Goal: Feedback & Contribution: Contribute content

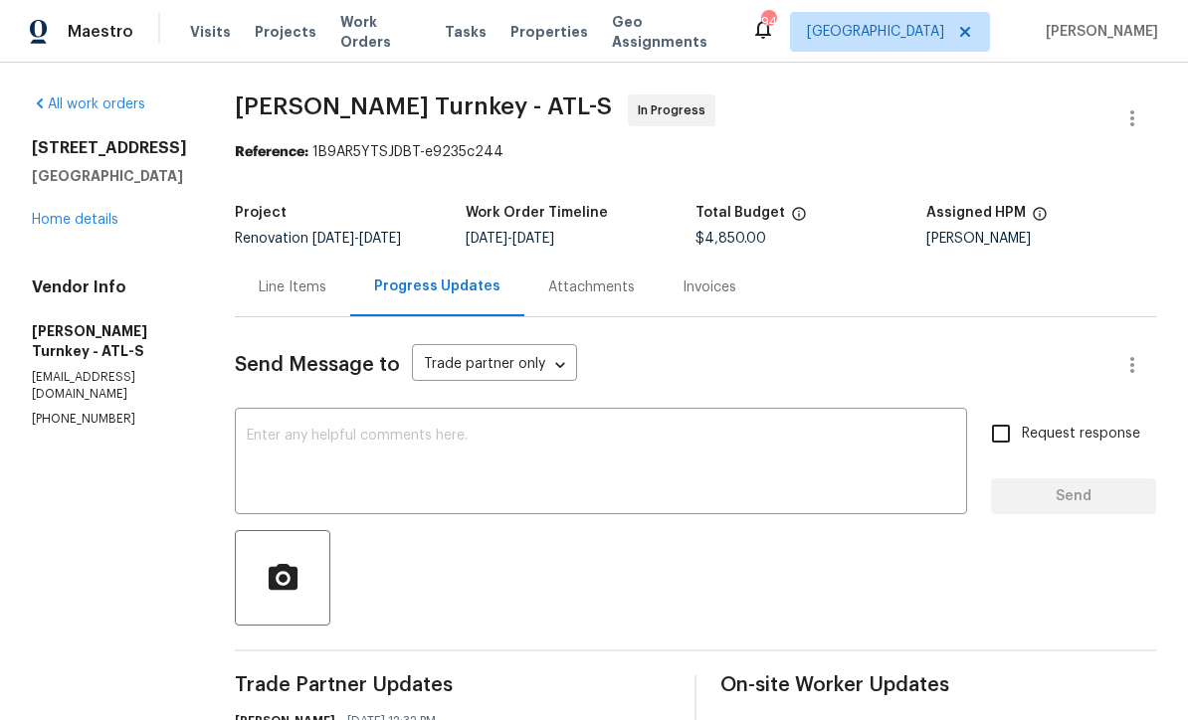
click at [83, 213] on link "Home details" at bounding box center [75, 220] width 87 height 14
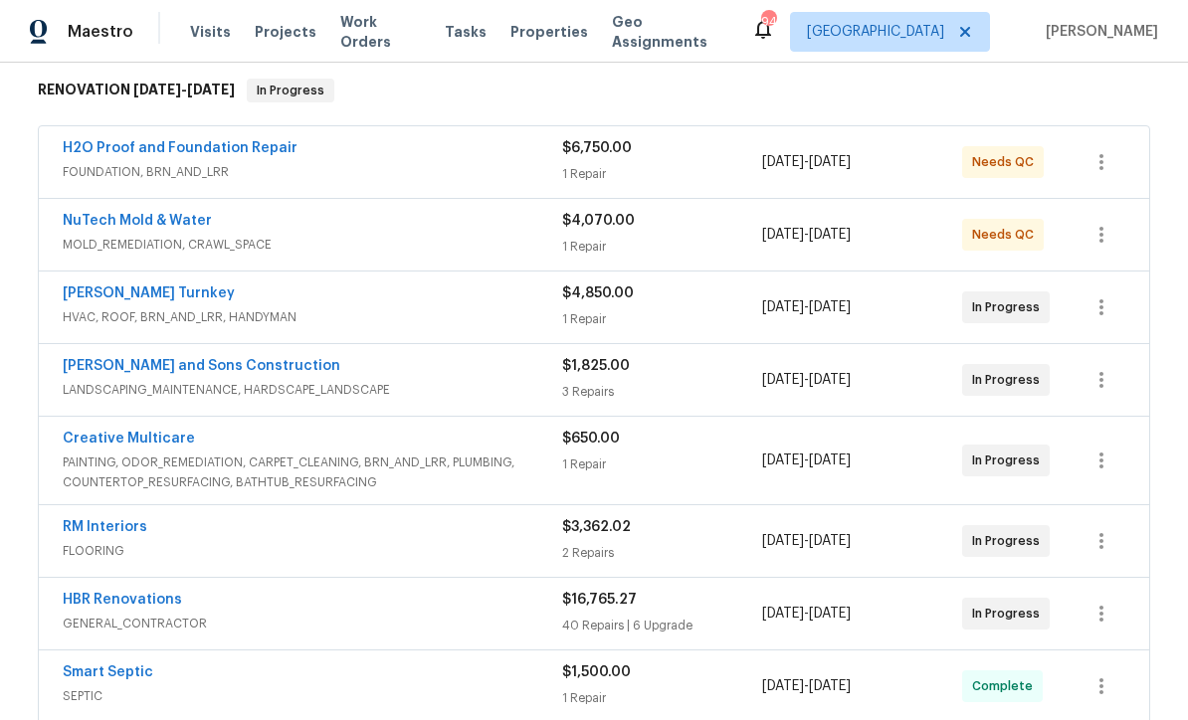
scroll to position [380, 0]
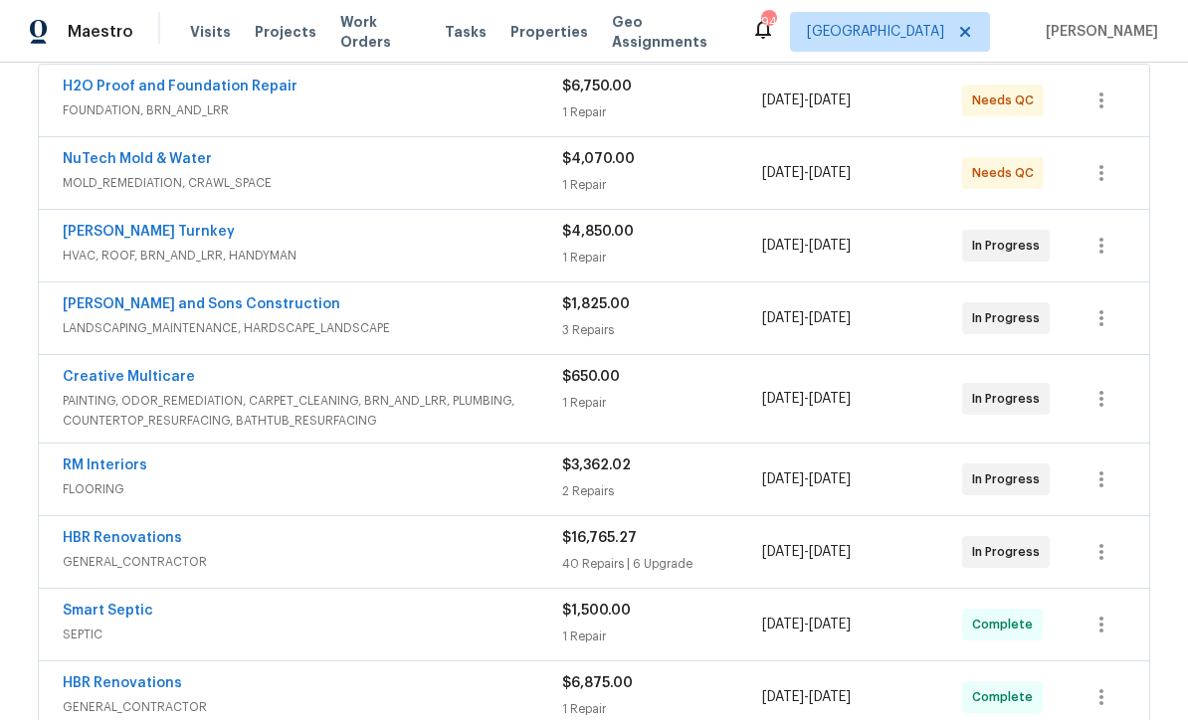
click at [116, 374] on link "Creative Multicare" at bounding box center [129, 377] width 132 height 14
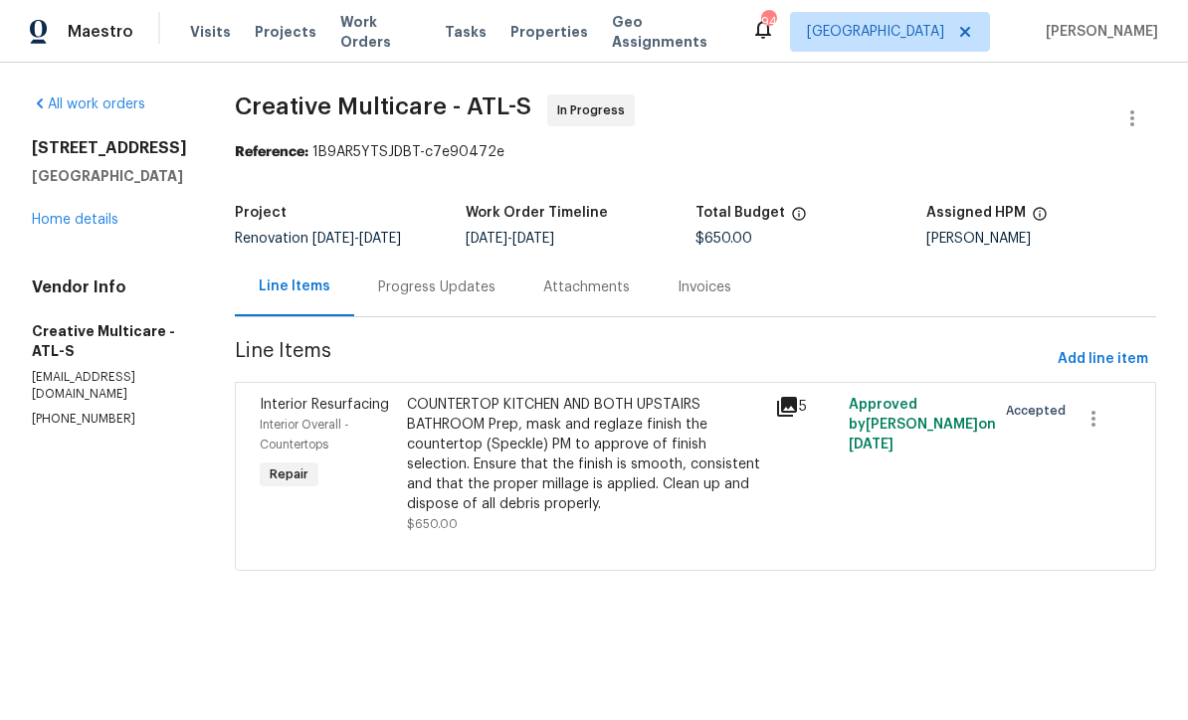
click at [70, 218] on link "Home details" at bounding box center [75, 220] width 87 height 14
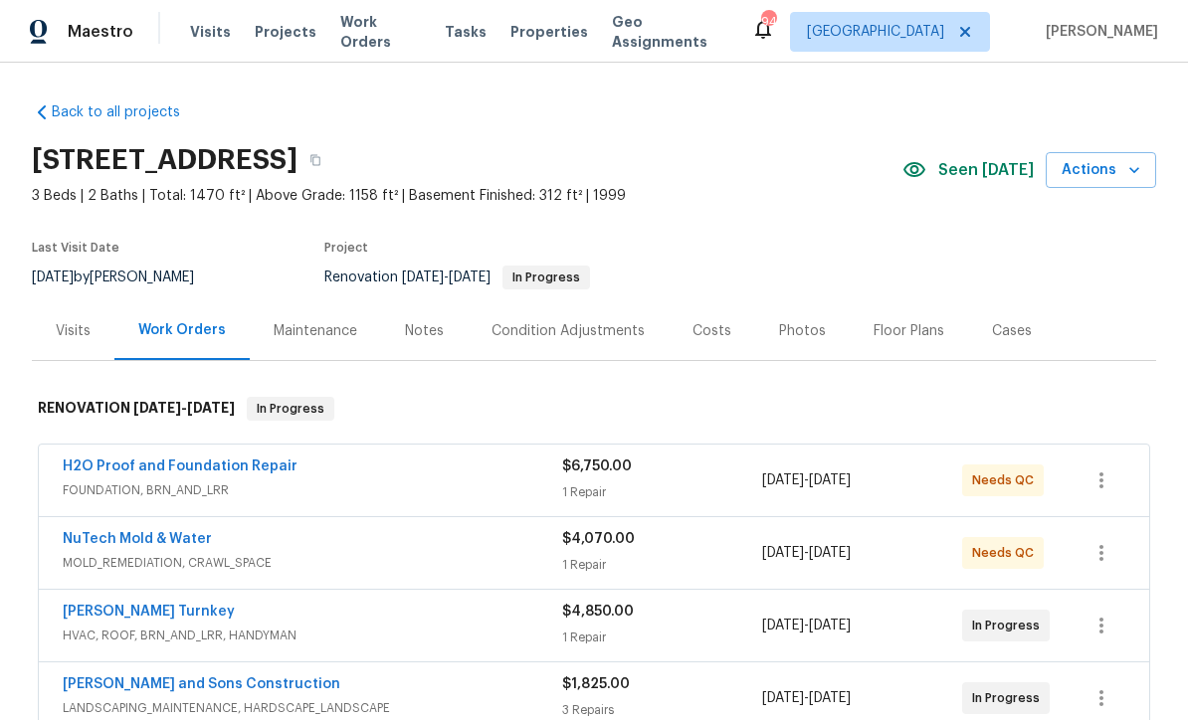
click at [418, 330] on div "Notes" at bounding box center [424, 331] width 39 height 20
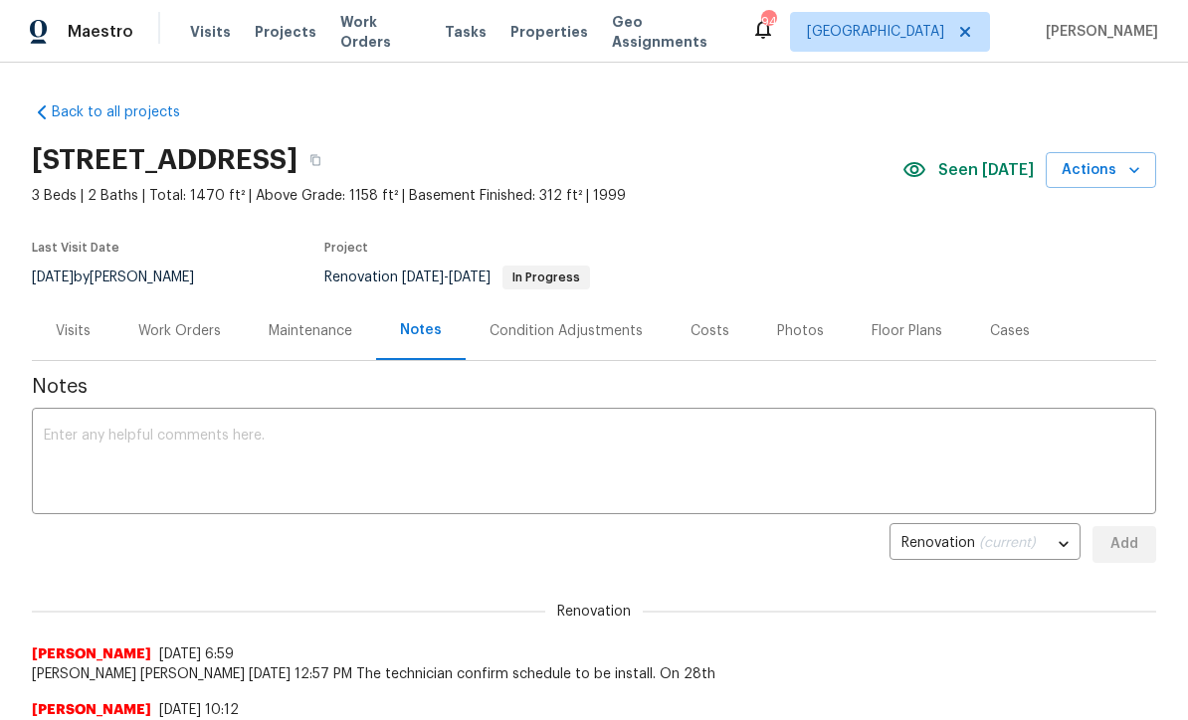
click at [53, 441] on textarea at bounding box center [594, 464] width 1101 height 70
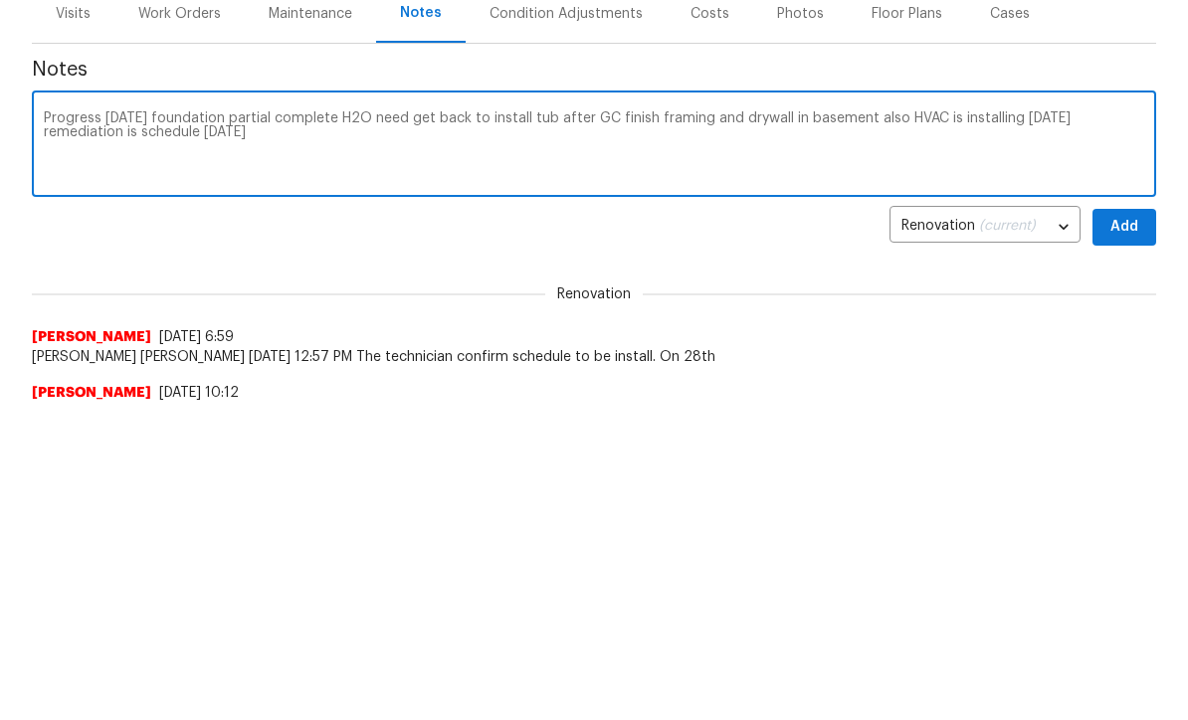
type textarea "Progress [DATE] foundation partial complete H2O need get back to install tub af…"
click at [1122, 532] on span "Add" at bounding box center [1125, 544] width 32 height 25
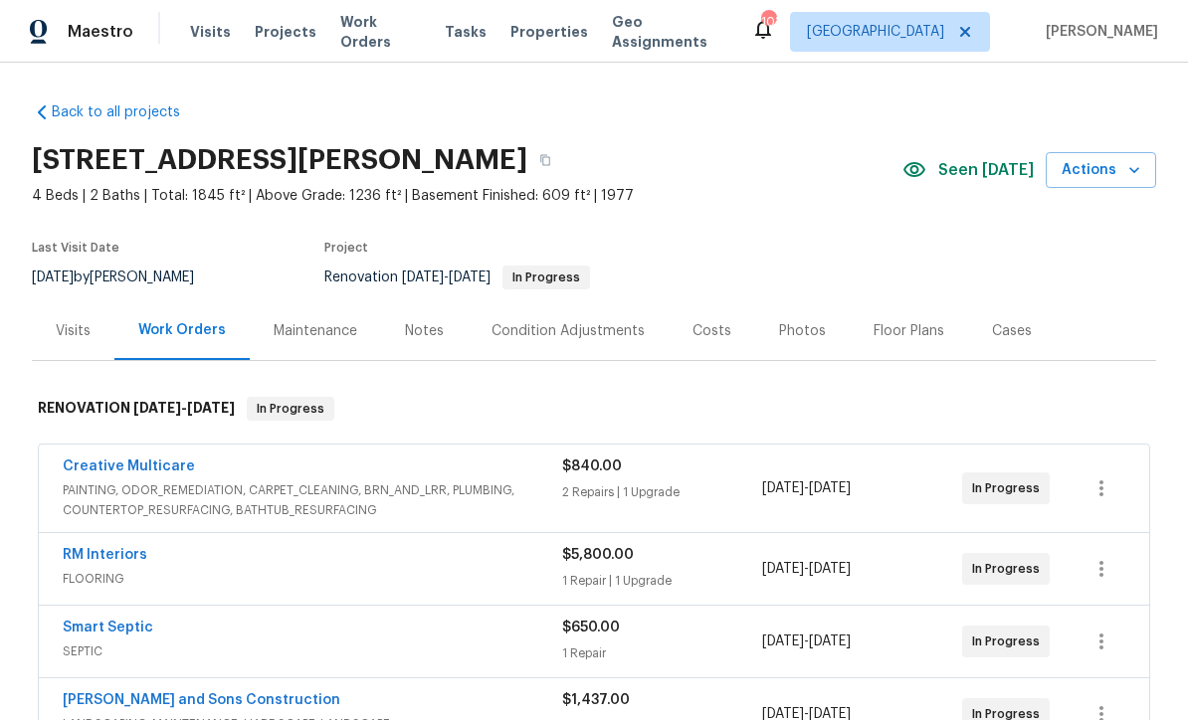
click at [408, 318] on div "Notes" at bounding box center [424, 331] width 87 height 59
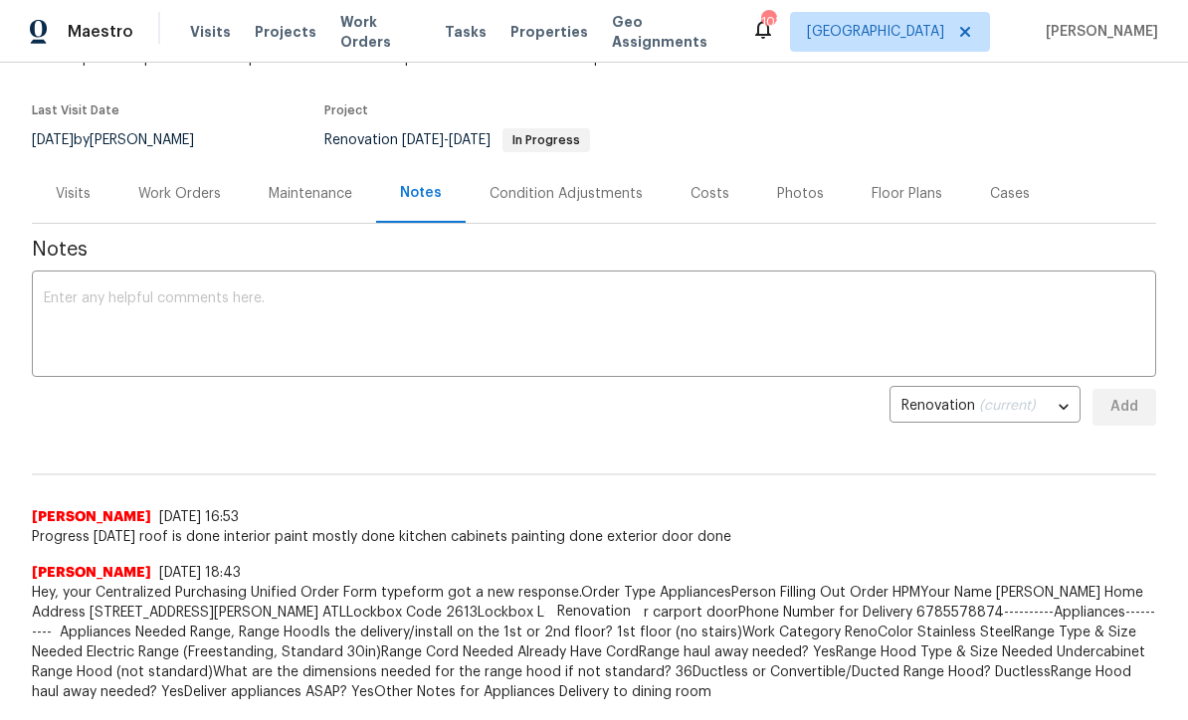
scroll to position [138, 0]
click at [62, 291] on textarea at bounding box center [594, 326] width 1101 height 70
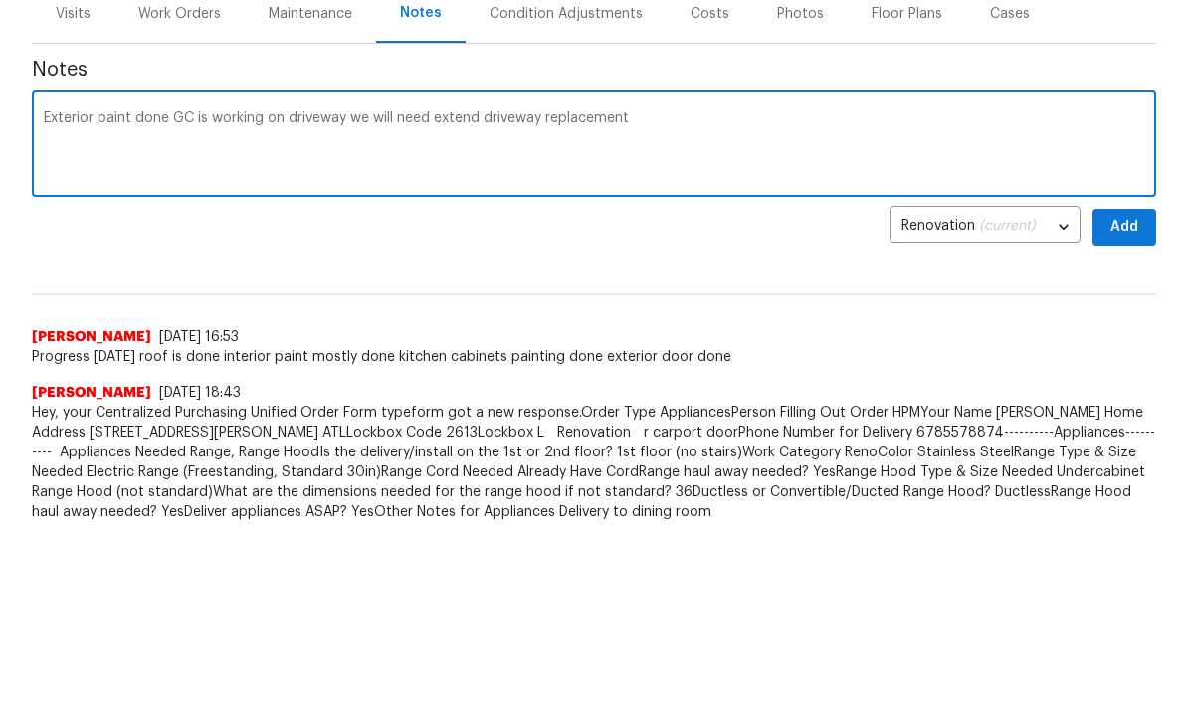
type textarea "Exterior paint done GC is working on driveway we will need extend driveway repl…"
click at [1133, 394] on span "Add" at bounding box center [1125, 406] width 32 height 25
